Goal: Task Accomplishment & Management: Manage account settings

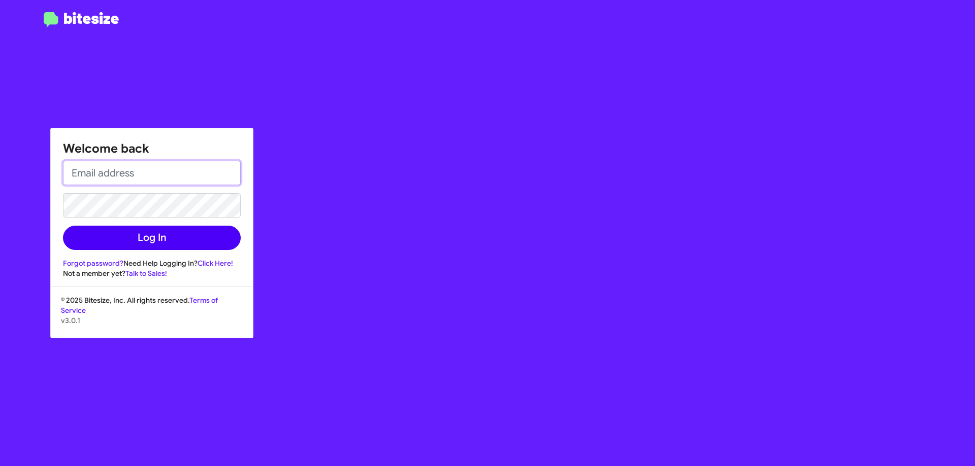
type input "[EMAIL_ADDRESS][DOMAIN_NAME]"
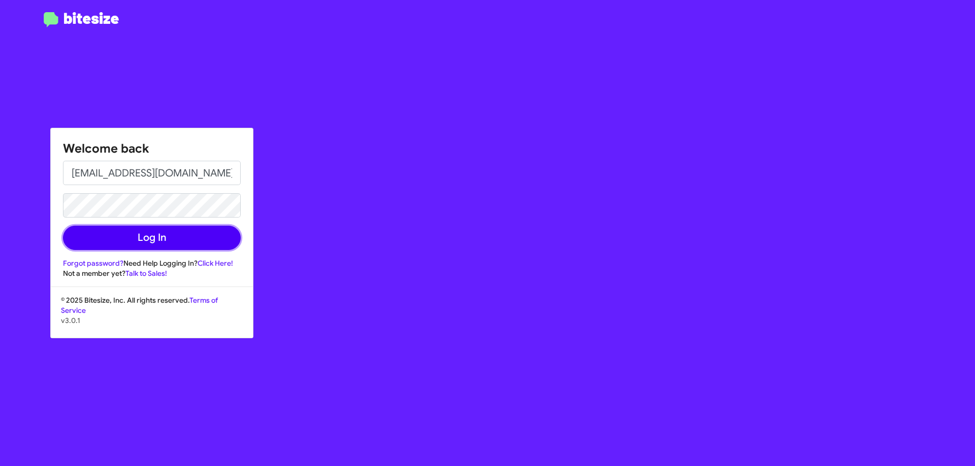
click at [155, 242] on button "Log In" at bounding box center [152, 238] width 178 height 24
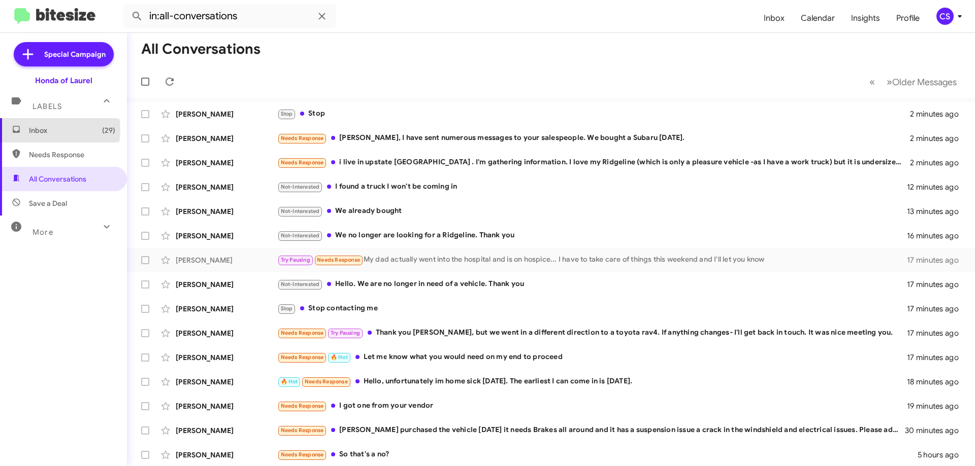
click at [38, 129] on span "Inbox (29)" at bounding box center [72, 130] width 86 height 10
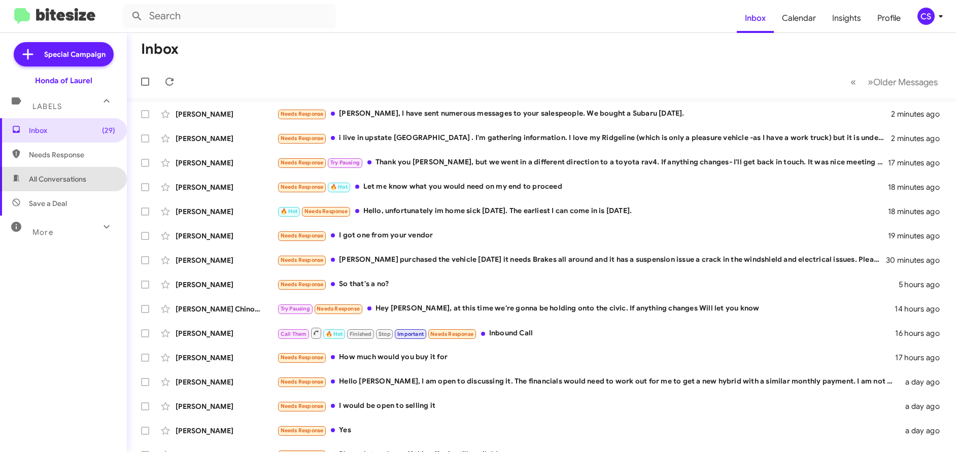
click at [68, 181] on span "All Conversations" at bounding box center [57, 179] width 57 height 10
type input "in:all-conversations"
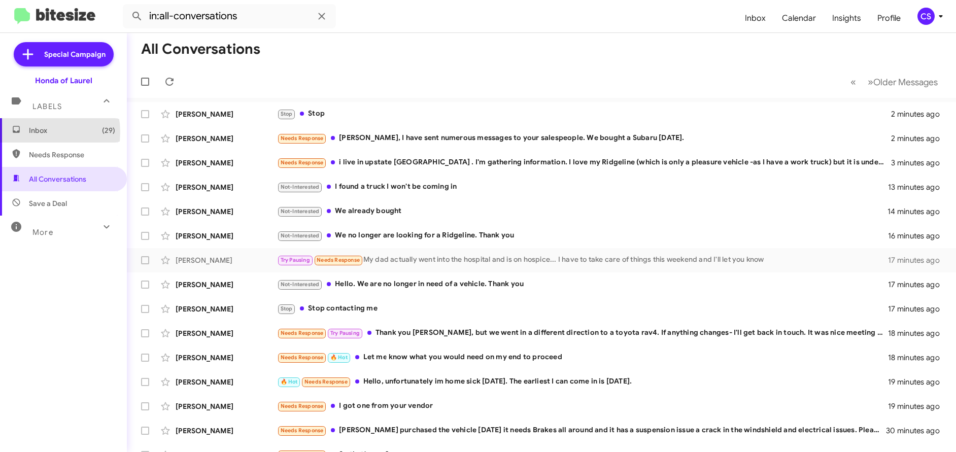
click at [38, 132] on span "Inbox (29)" at bounding box center [72, 130] width 86 height 10
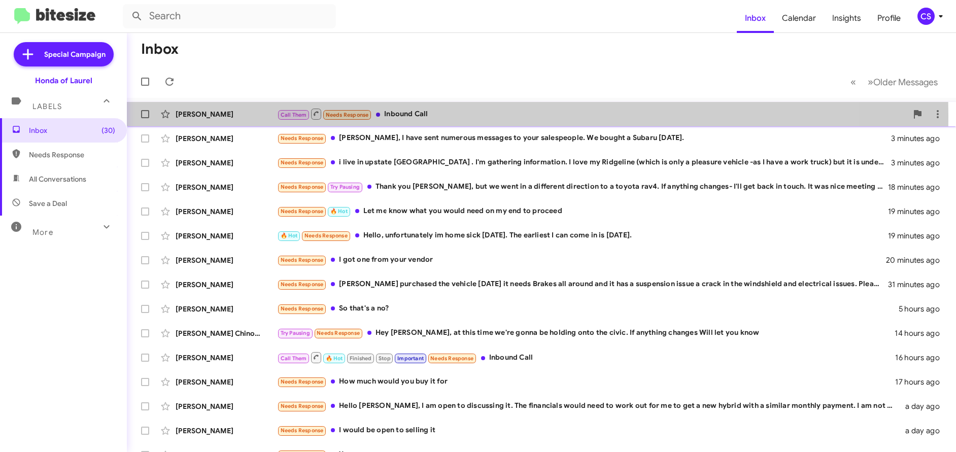
click at [194, 116] on div "[PERSON_NAME]" at bounding box center [227, 114] width 102 height 10
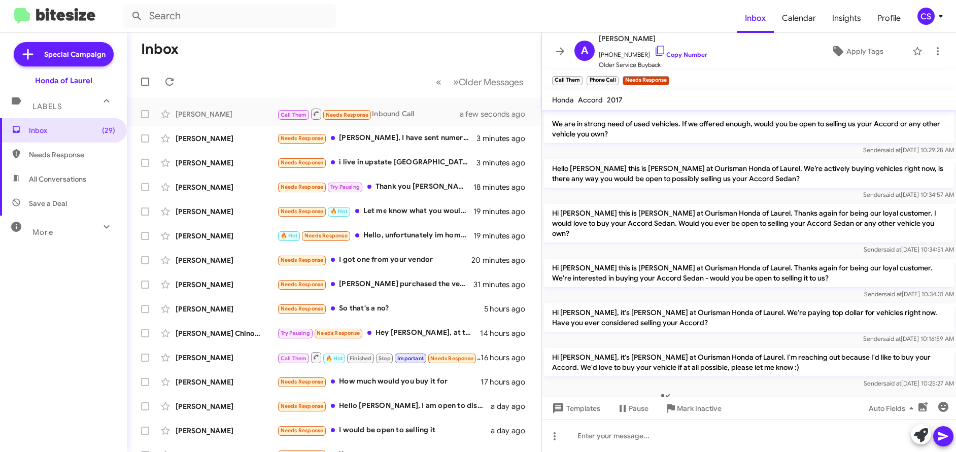
scroll to position [48, 0]
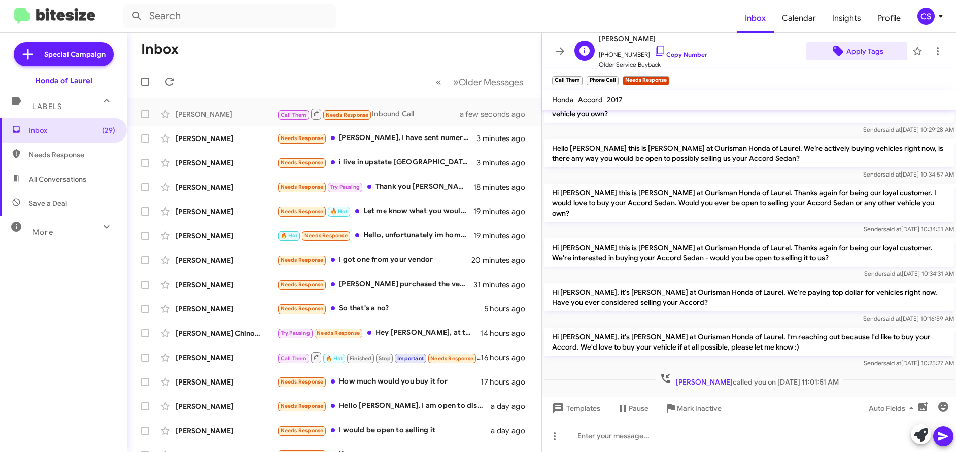
click at [855, 54] on span "Apply Tags" at bounding box center [865, 51] width 37 height 18
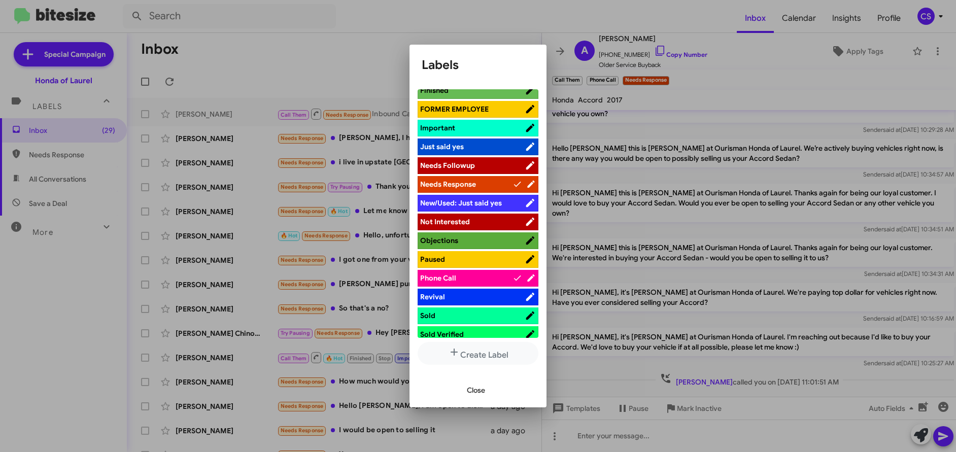
scroll to position [352, 0]
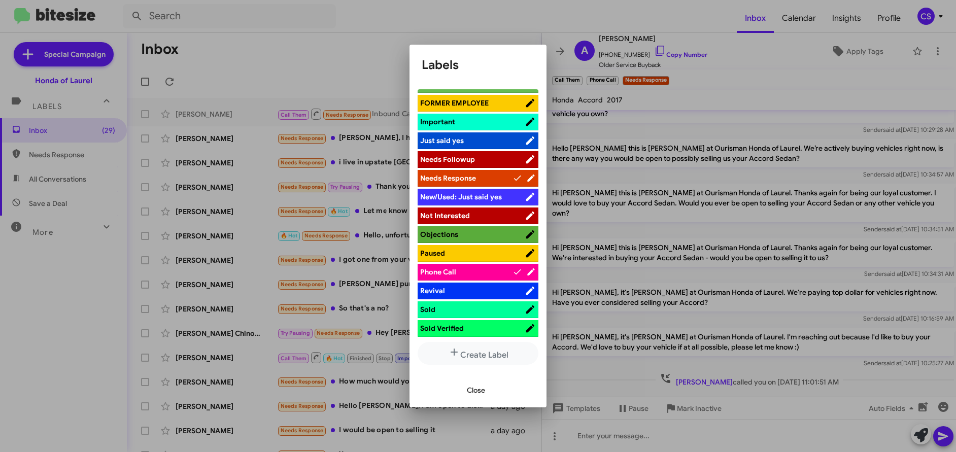
click at [460, 216] on span "Not Interested" at bounding box center [445, 215] width 50 height 9
click at [481, 392] on span "Close" at bounding box center [476, 390] width 18 height 18
